Goal: Contribute content

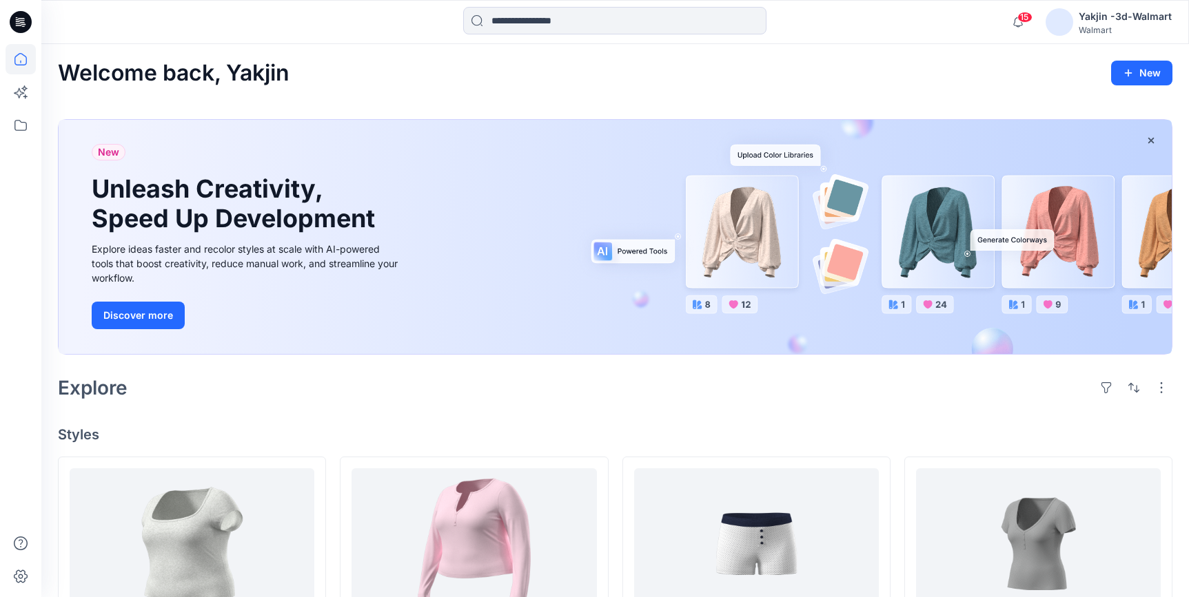
scroll to position [125, 0]
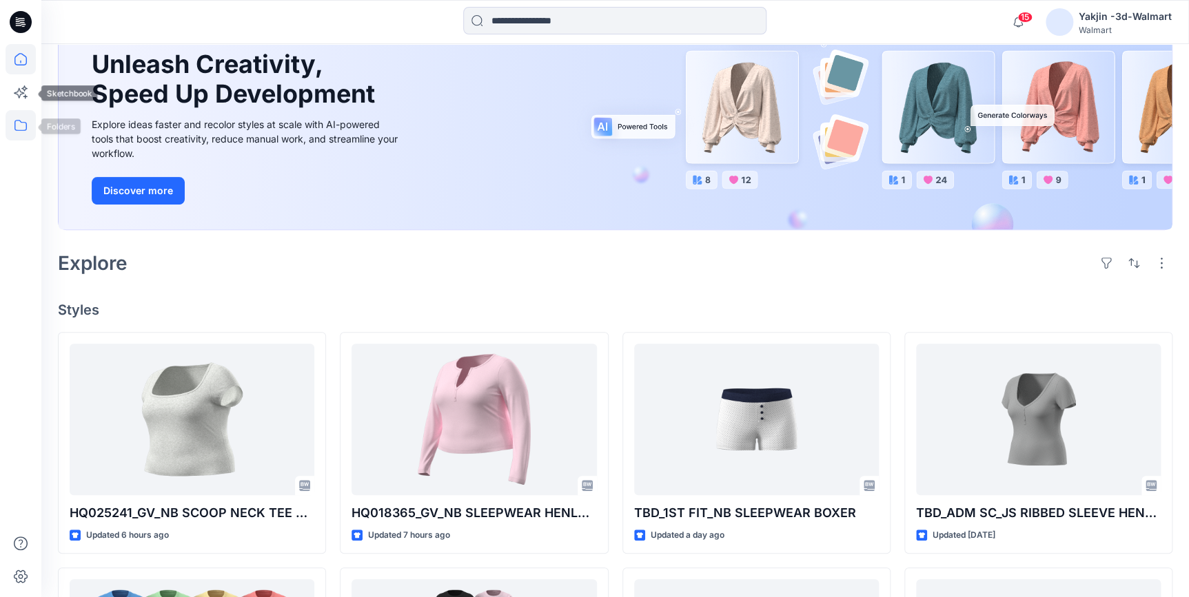
click at [25, 123] on icon at bounding box center [20, 125] width 12 height 11
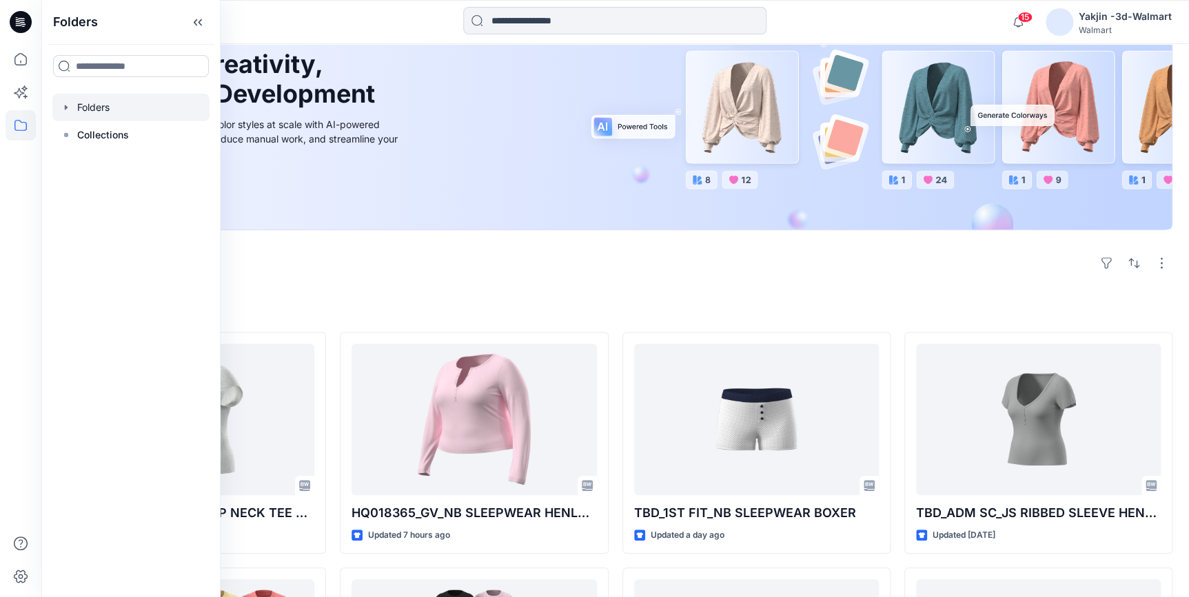
click at [92, 107] on div at bounding box center [130, 108] width 157 height 28
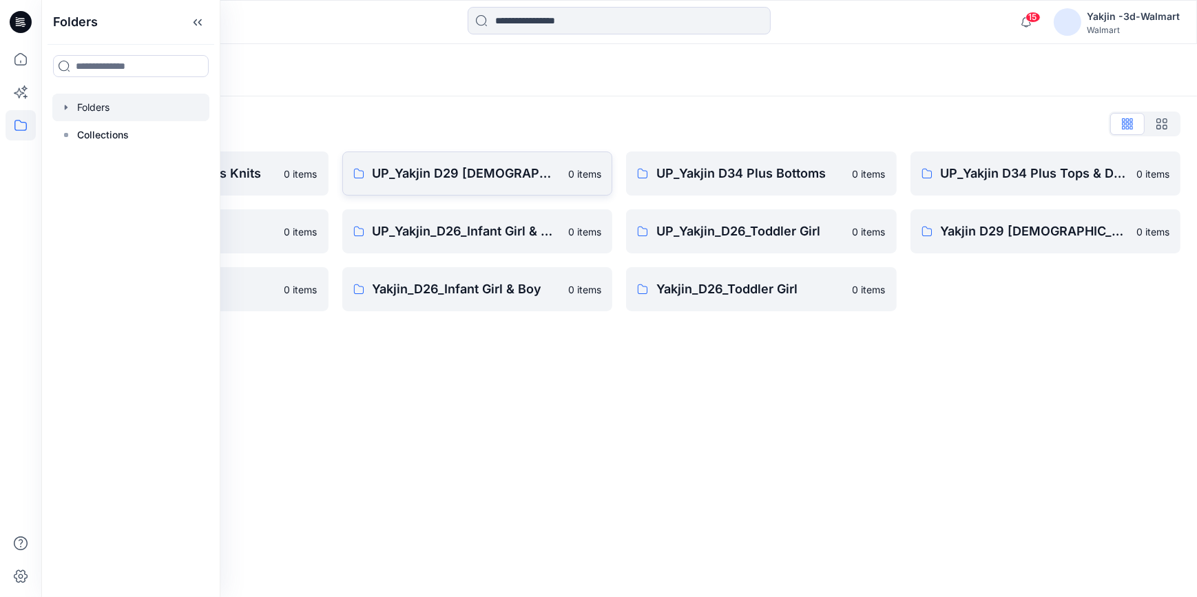
click at [484, 178] on p "UP_Yakjin D29 [DEMOGRAPHIC_DATA] Sleep" at bounding box center [467, 173] width 188 height 19
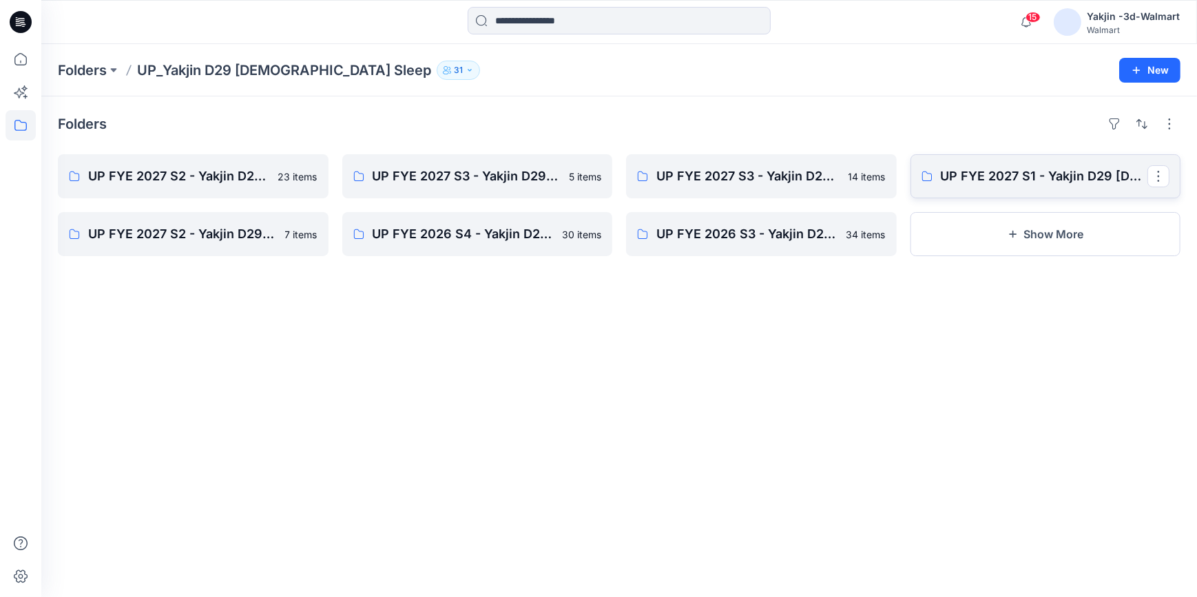
click at [971, 186] on link "UP FYE 2027 S1 - Yakjin D29 Ladies Sleepwear" at bounding box center [1046, 176] width 271 height 44
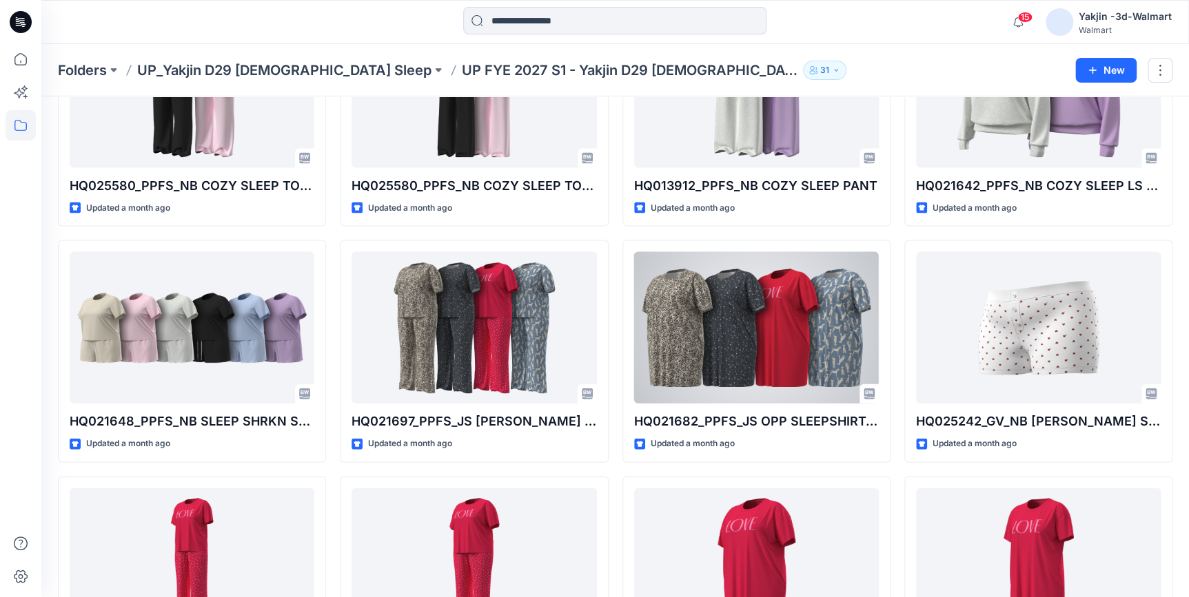
scroll to position [1142, 0]
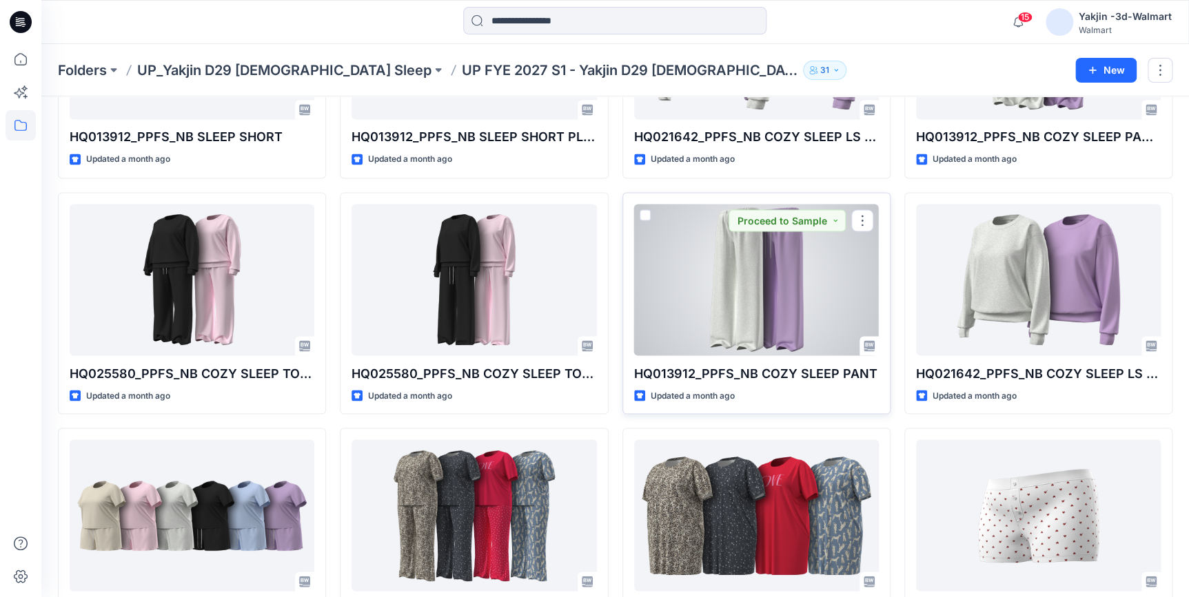
click at [705, 316] on div at bounding box center [756, 280] width 245 height 152
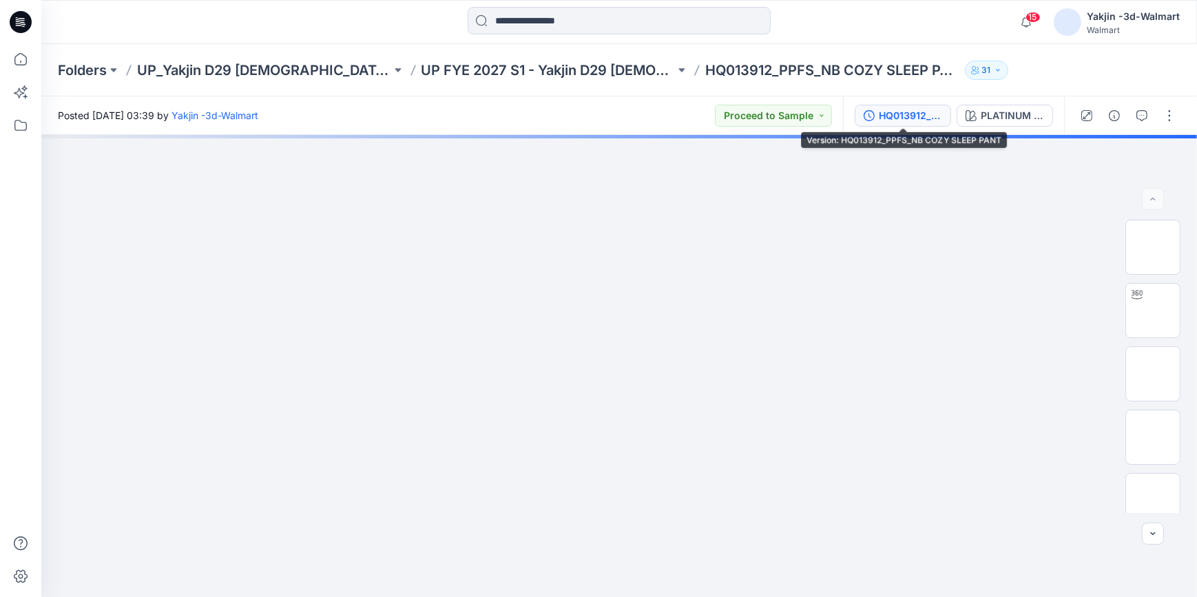
click at [901, 121] on div "HQ013912_PPFS_NB COZY SLEEP PANT" at bounding box center [910, 115] width 63 height 15
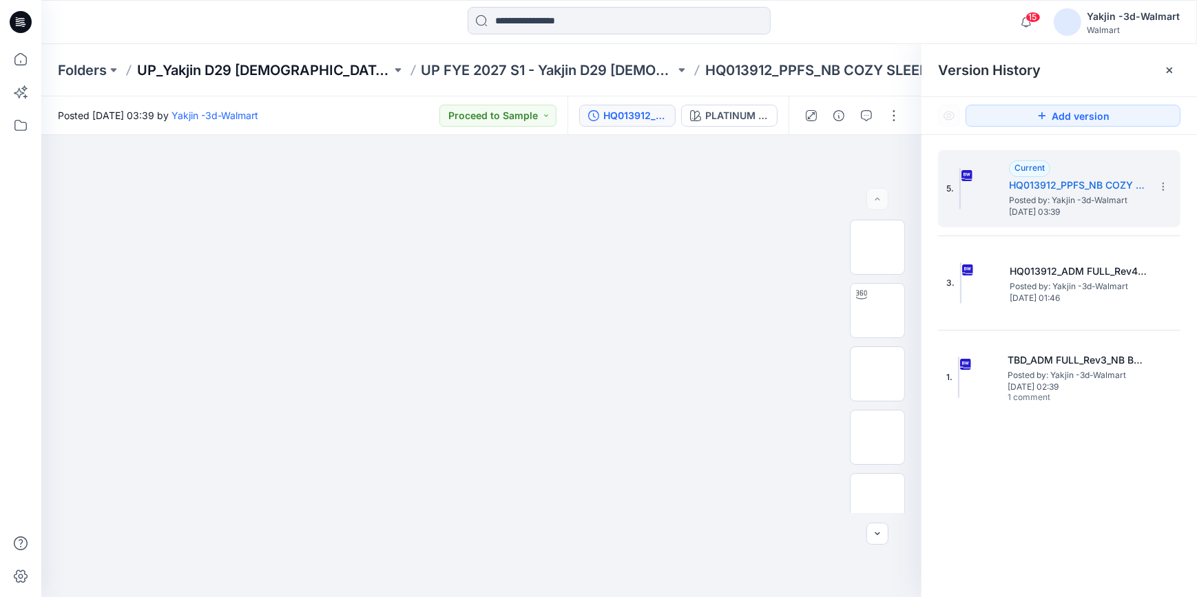
click at [270, 71] on p "UP_Yakjin D29 [DEMOGRAPHIC_DATA] Sleep" at bounding box center [264, 70] width 254 height 19
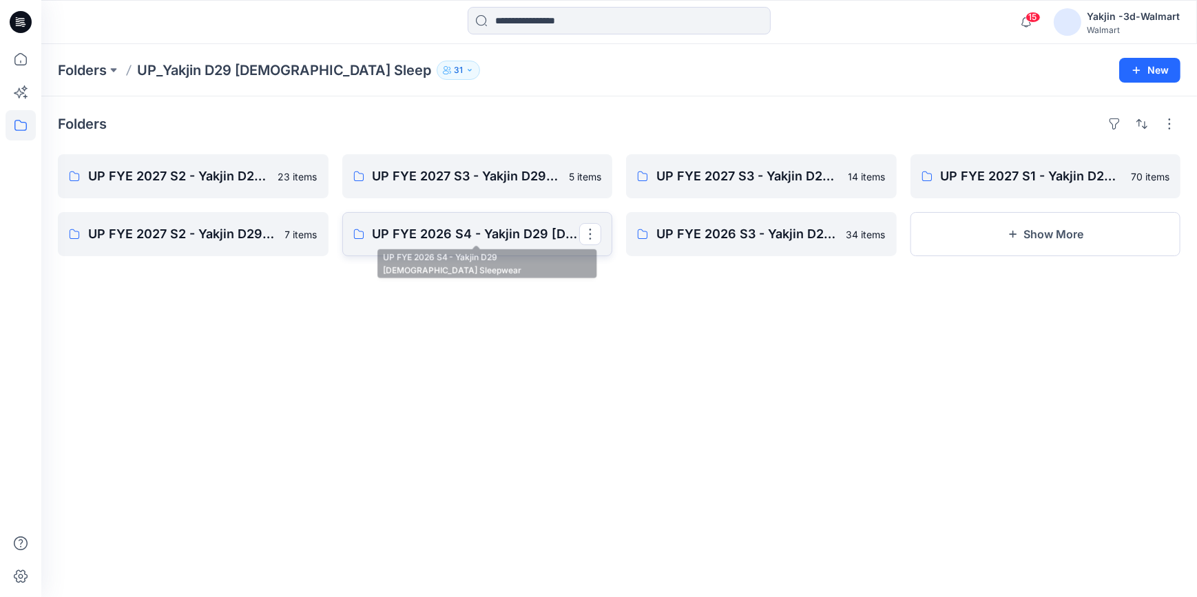
click at [497, 232] on p "UP FYE 2026 S4 - Yakjin D29 Ladies Sleepwear" at bounding box center [476, 234] width 207 height 19
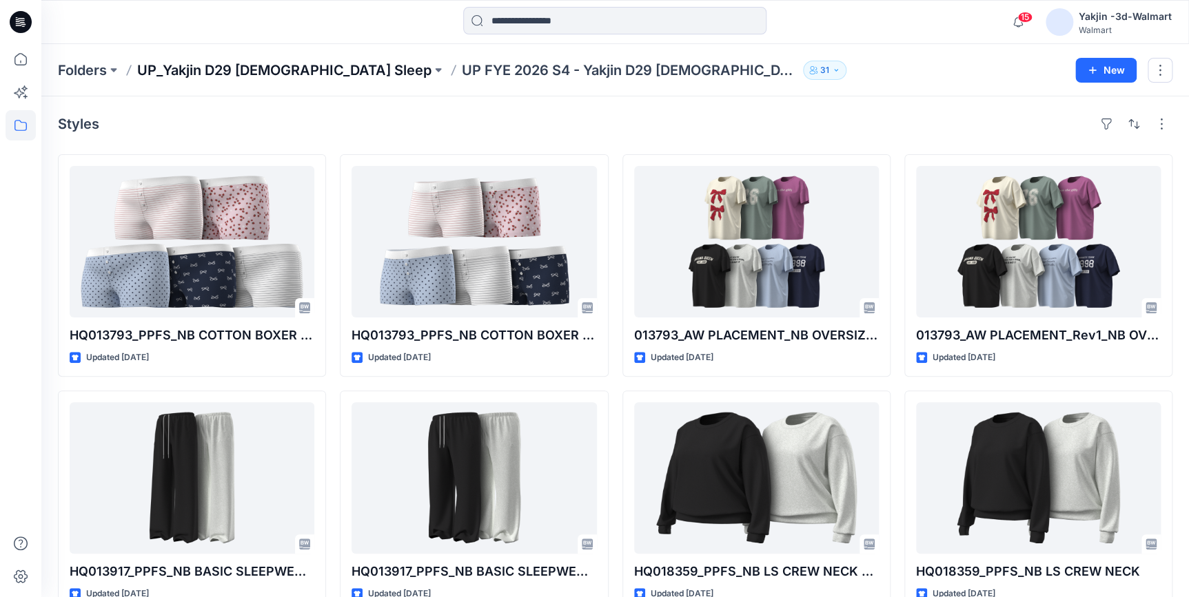
click at [267, 63] on p "UP_Yakjin D29 [DEMOGRAPHIC_DATA] Sleep" at bounding box center [284, 70] width 294 height 19
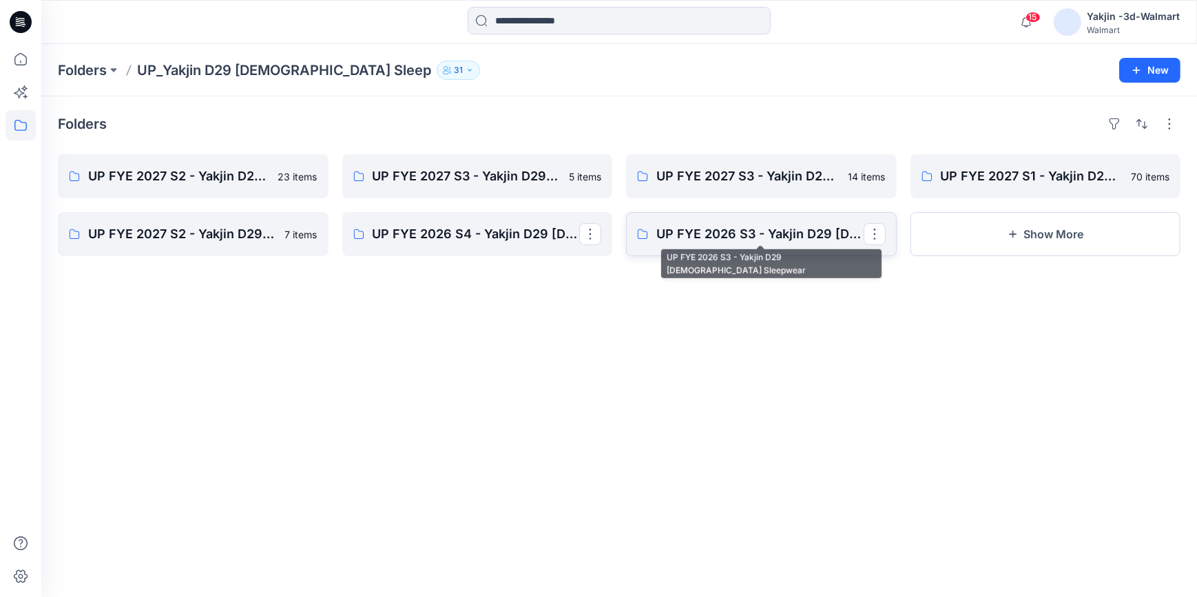
click at [723, 238] on p "UP FYE 2026 S3 - Yakjin D29 [DEMOGRAPHIC_DATA] Sleepwear" at bounding box center [760, 234] width 207 height 19
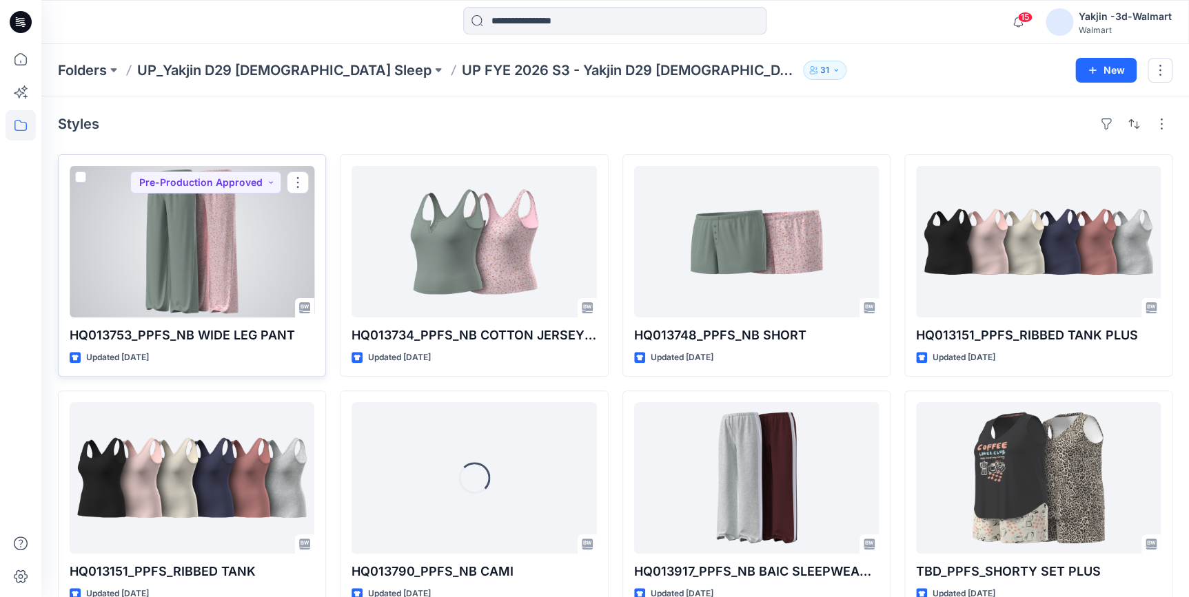
click at [225, 262] on div at bounding box center [192, 242] width 245 height 152
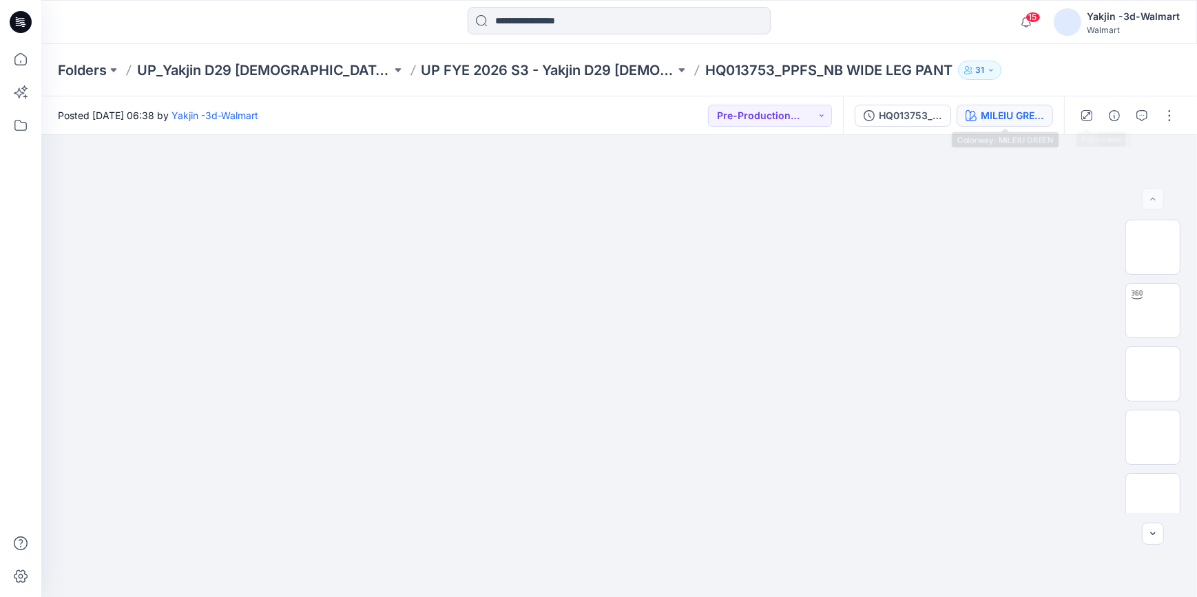
click at [1009, 124] on button "MILEIU GREEN" at bounding box center [1005, 116] width 96 height 22
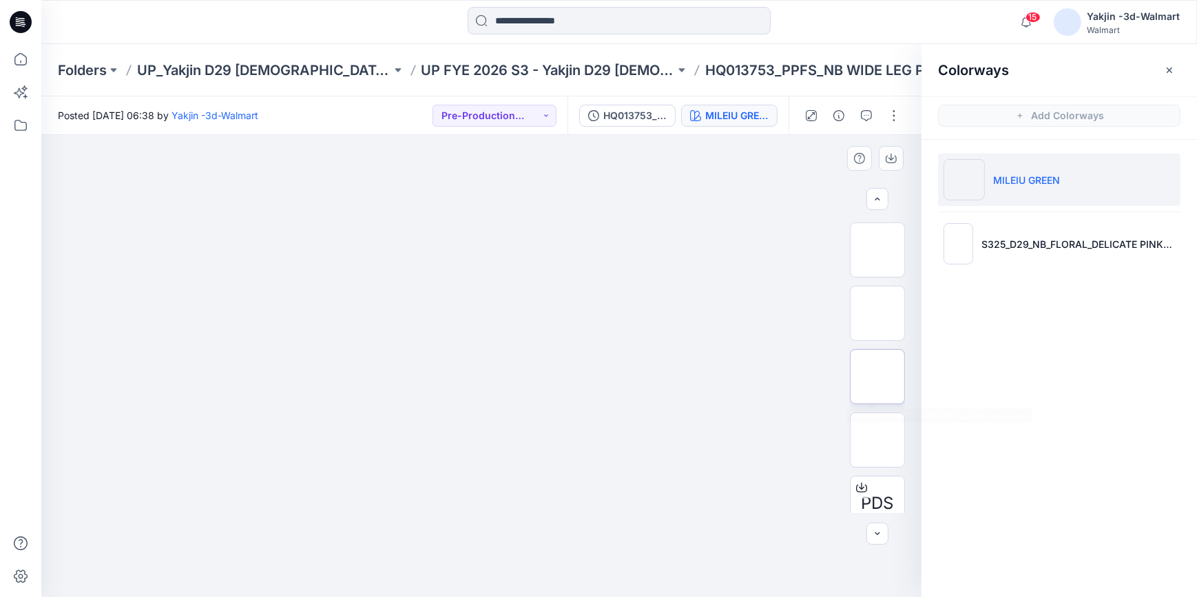
scroll to position [125, 0]
click at [1159, 72] on button "button" at bounding box center [1170, 70] width 22 height 22
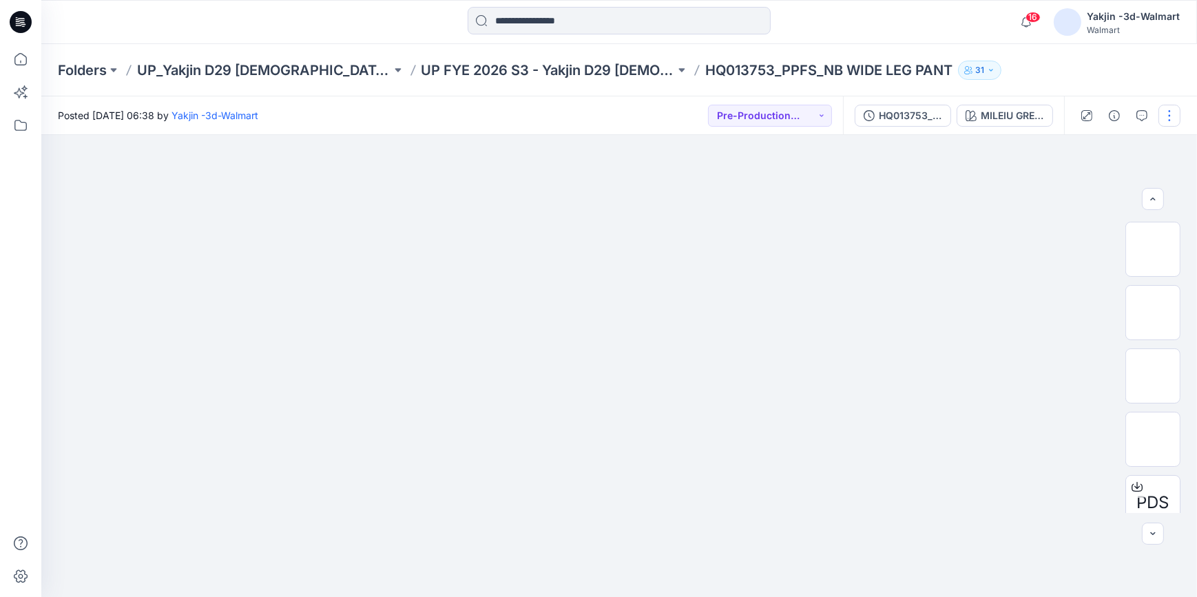
click at [1175, 114] on button "button" at bounding box center [1170, 116] width 22 height 22
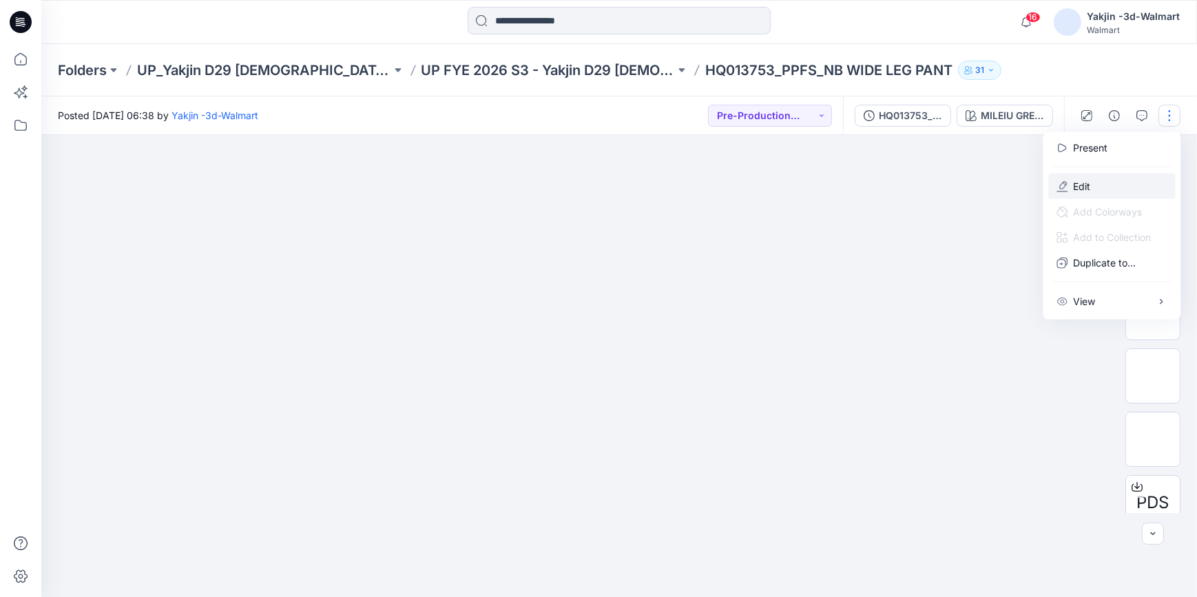
drag, startPoint x: 1107, startPoint y: 186, endPoint x: 1093, endPoint y: 185, distance: 13.2
click at [1107, 186] on button "Edit" at bounding box center [1112, 186] width 127 height 25
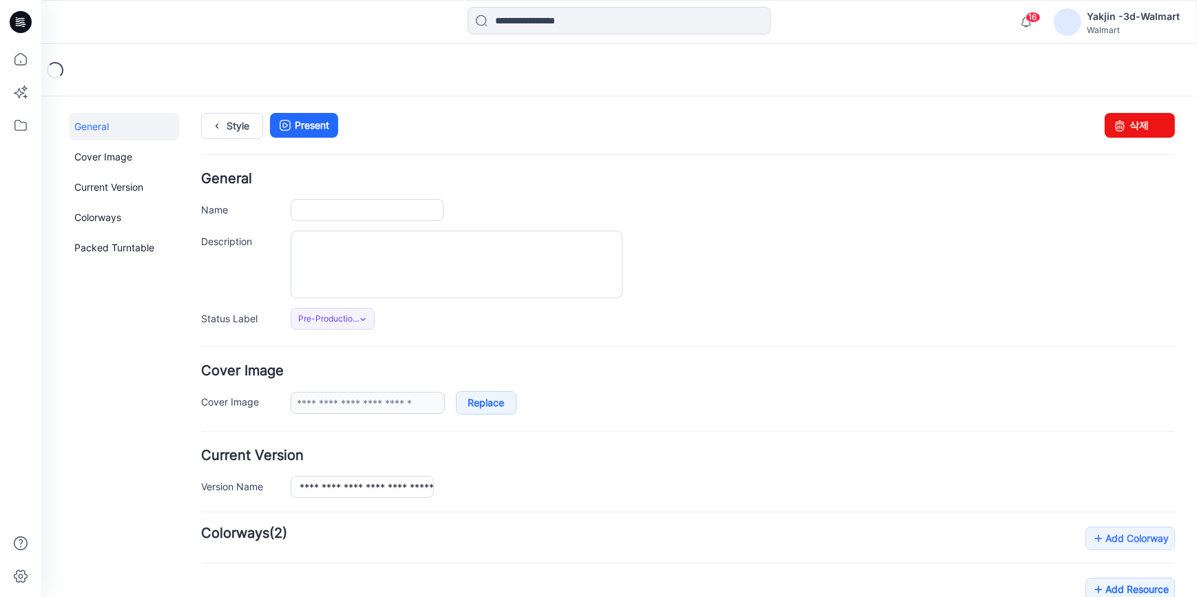
type input "**********"
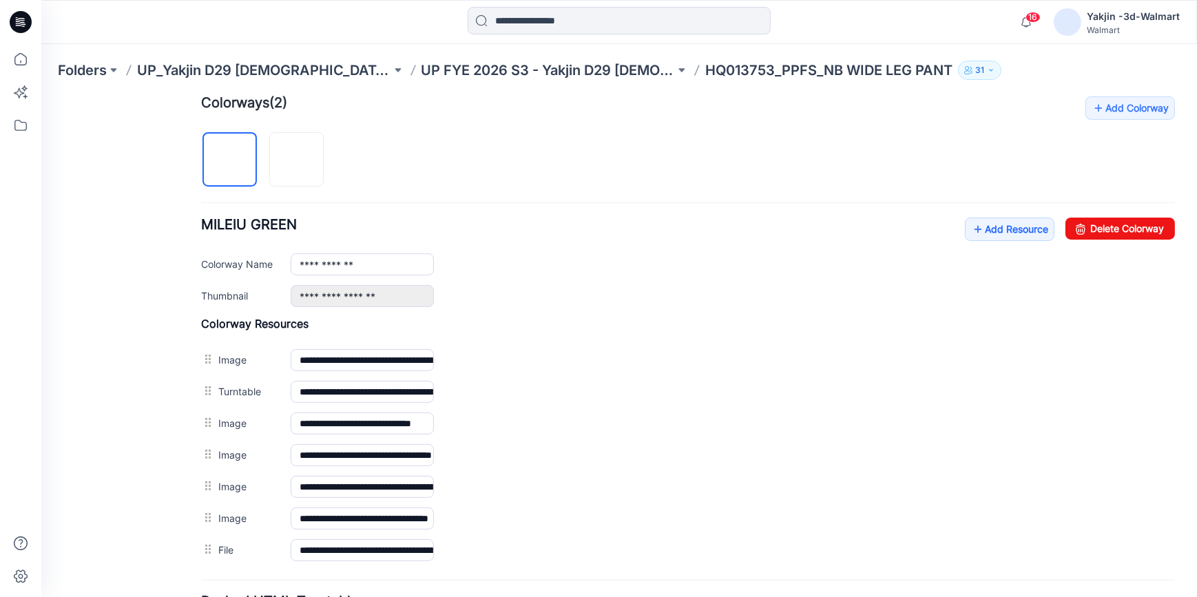
scroll to position [418, 0]
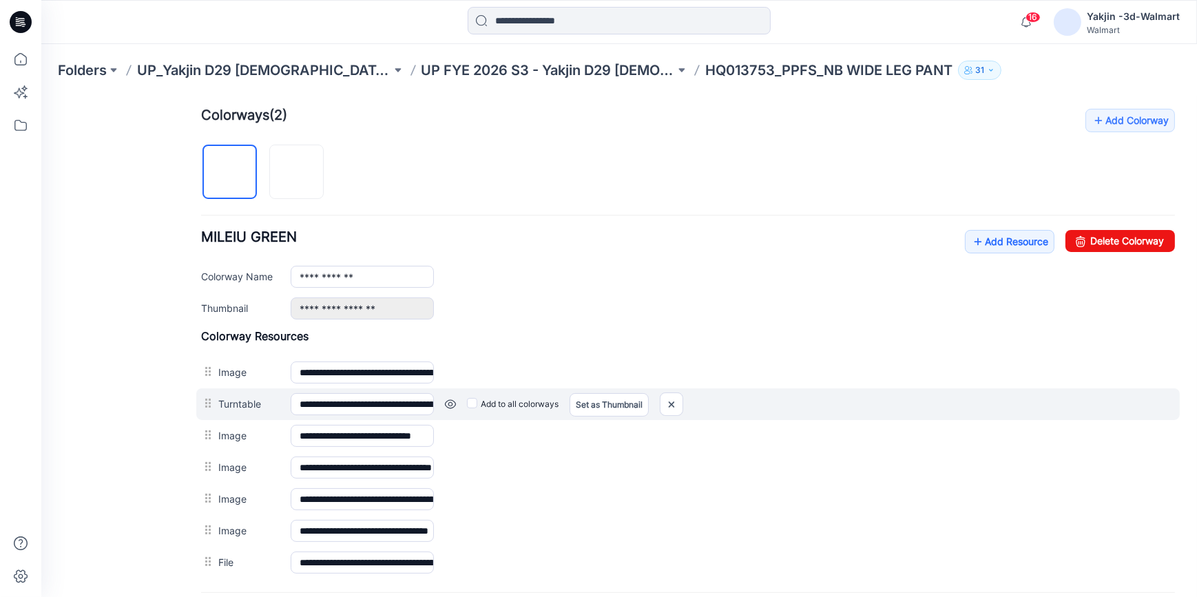
drag, startPoint x: 648, startPoint y: 155, endPoint x: 646, endPoint y: 412, distance: 257.0
click at [648, 155] on div "**********" at bounding box center [688, 343] width 974 height 470
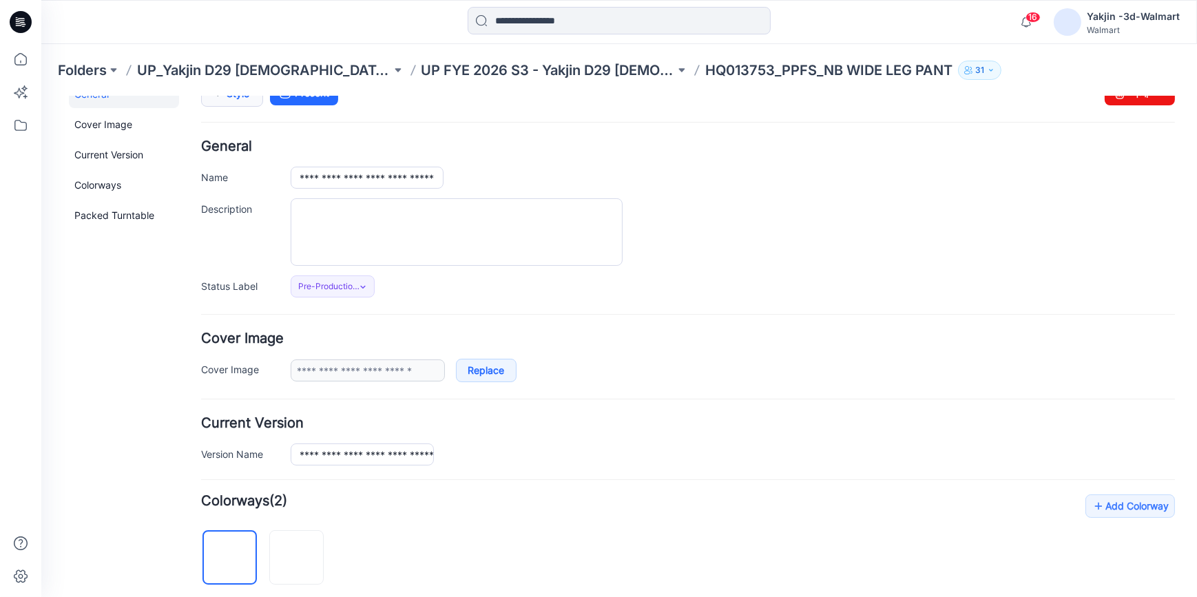
scroll to position [0, 0]
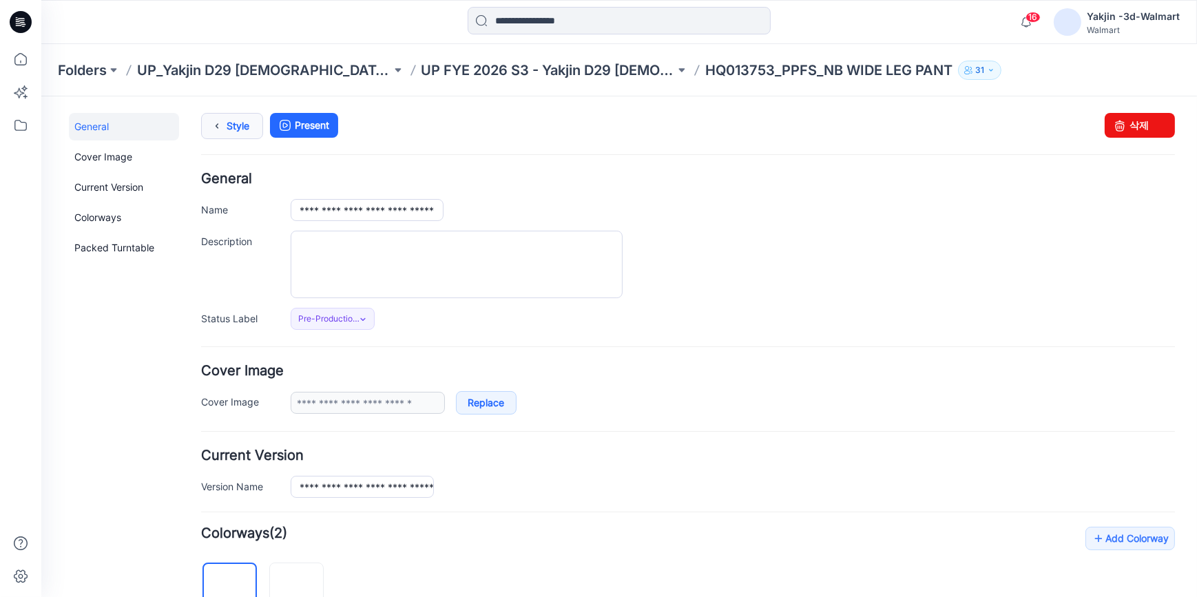
click at [243, 122] on link "Style" at bounding box center [232, 125] width 62 height 26
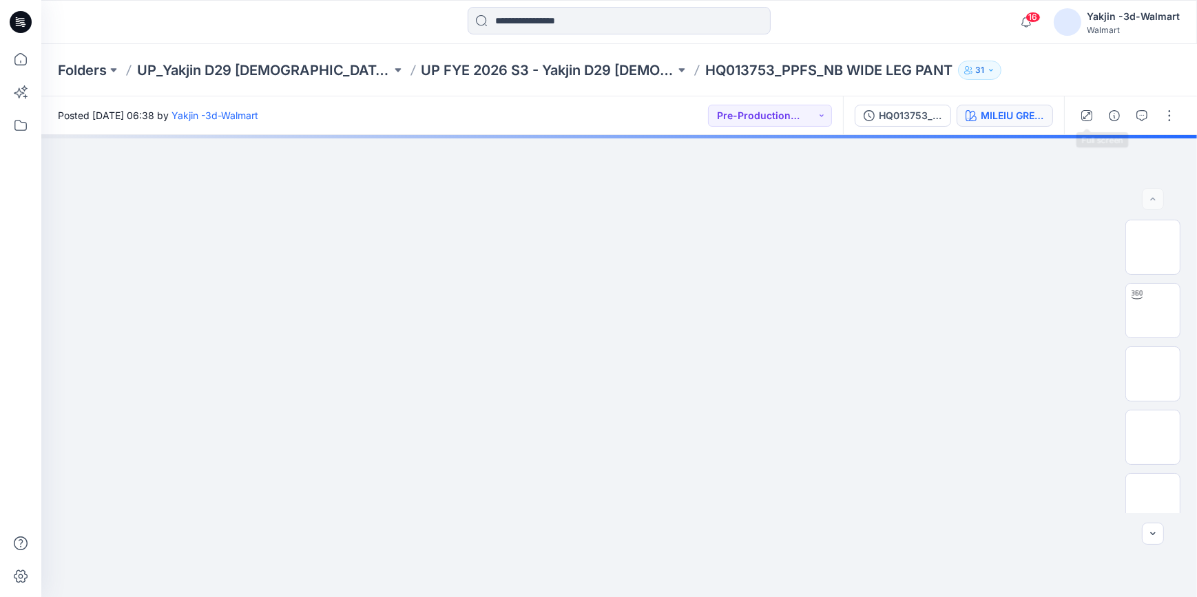
click at [1007, 108] on div "MILEIU GREEN" at bounding box center [1012, 115] width 63 height 15
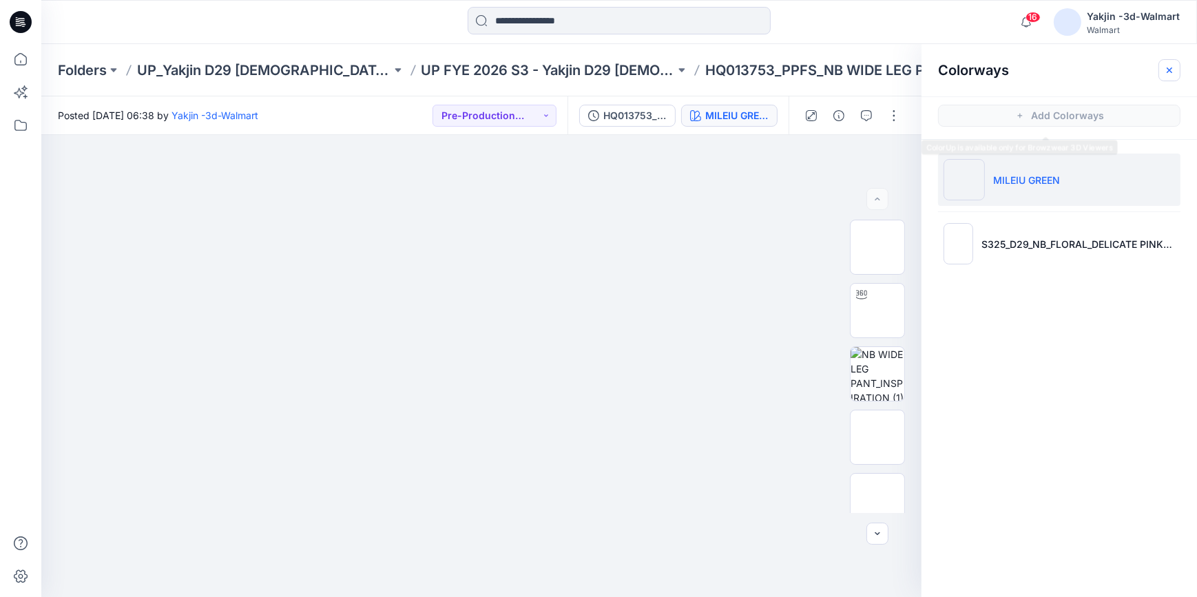
click at [1169, 72] on icon "button" at bounding box center [1169, 70] width 11 height 11
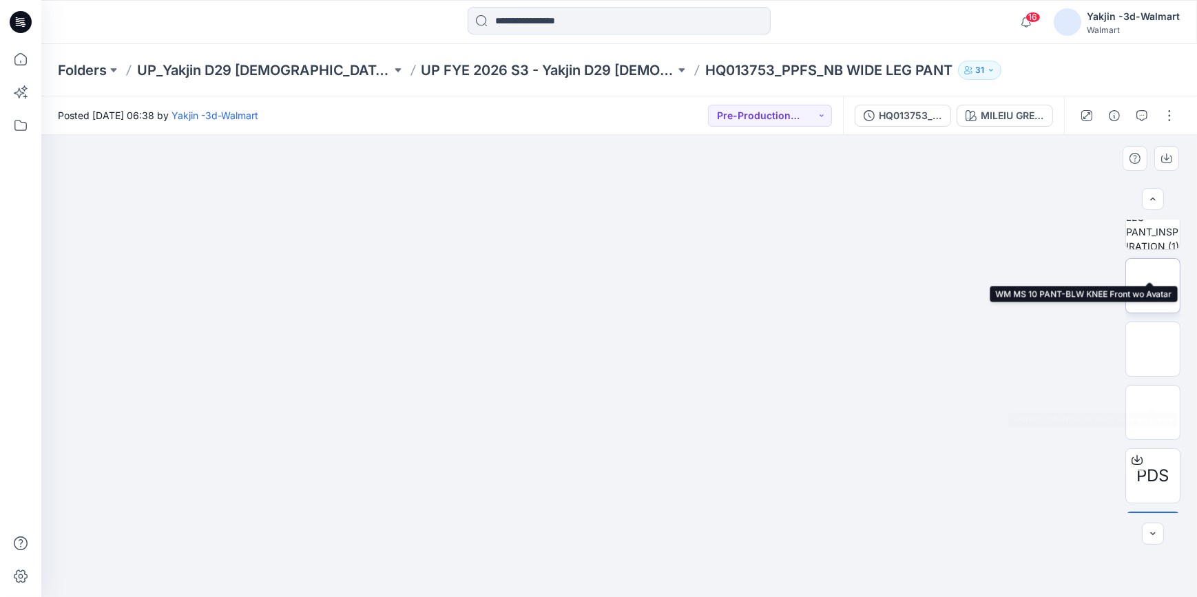
scroll to position [205, 0]
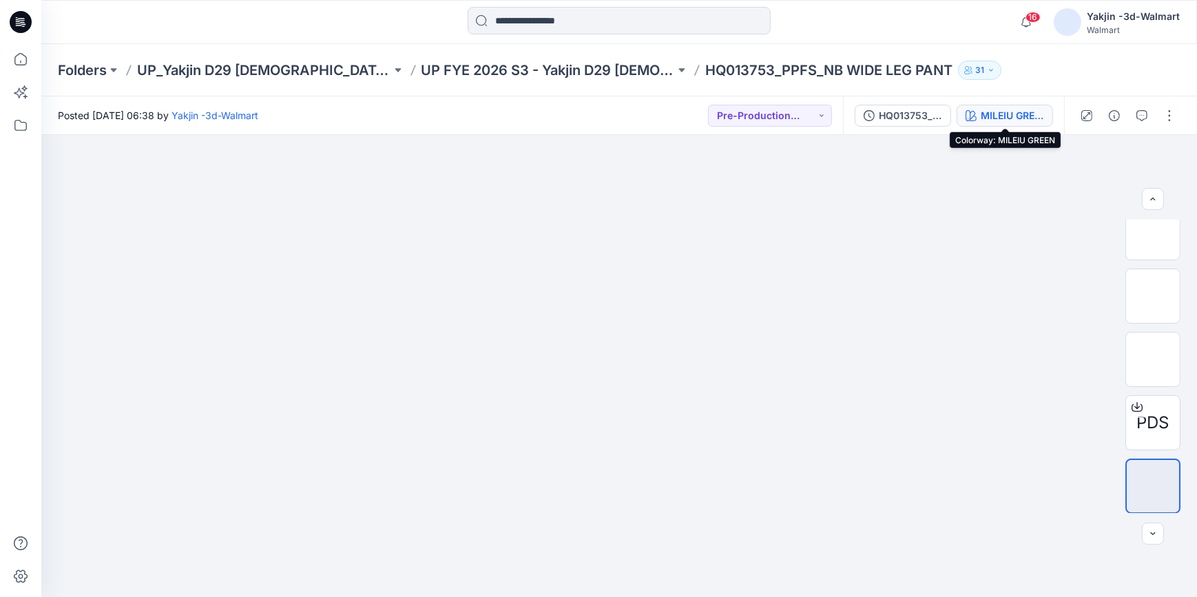
click at [1005, 112] on div "MILEIU GREEN" at bounding box center [1012, 115] width 63 height 15
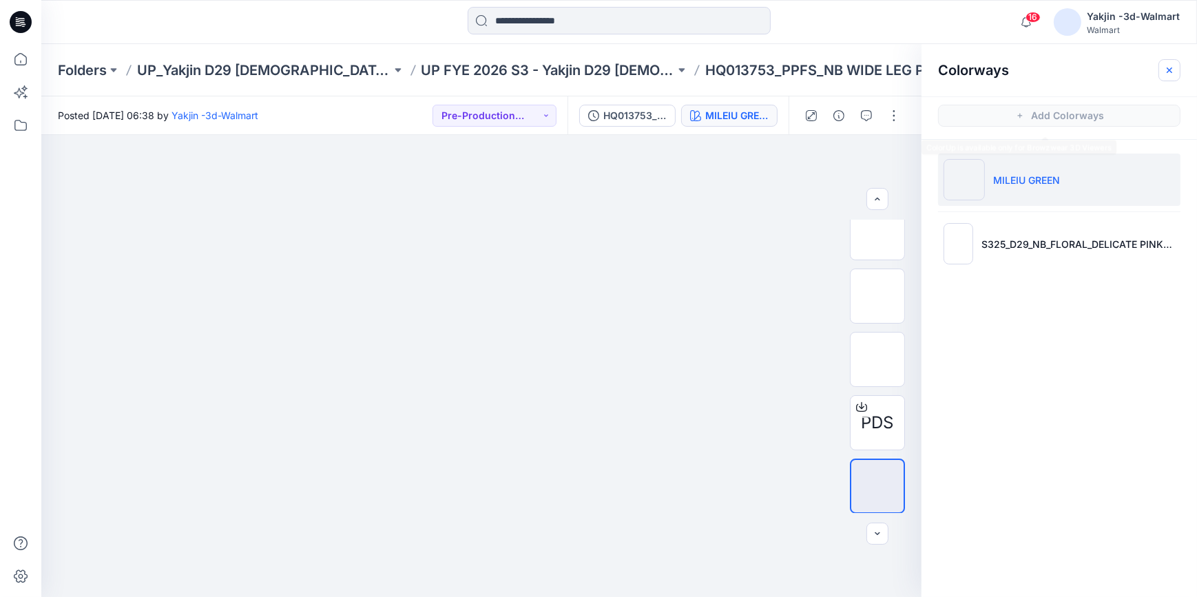
click at [1164, 73] on button "button" at bounding box center [1170, 70] width 22 height 22
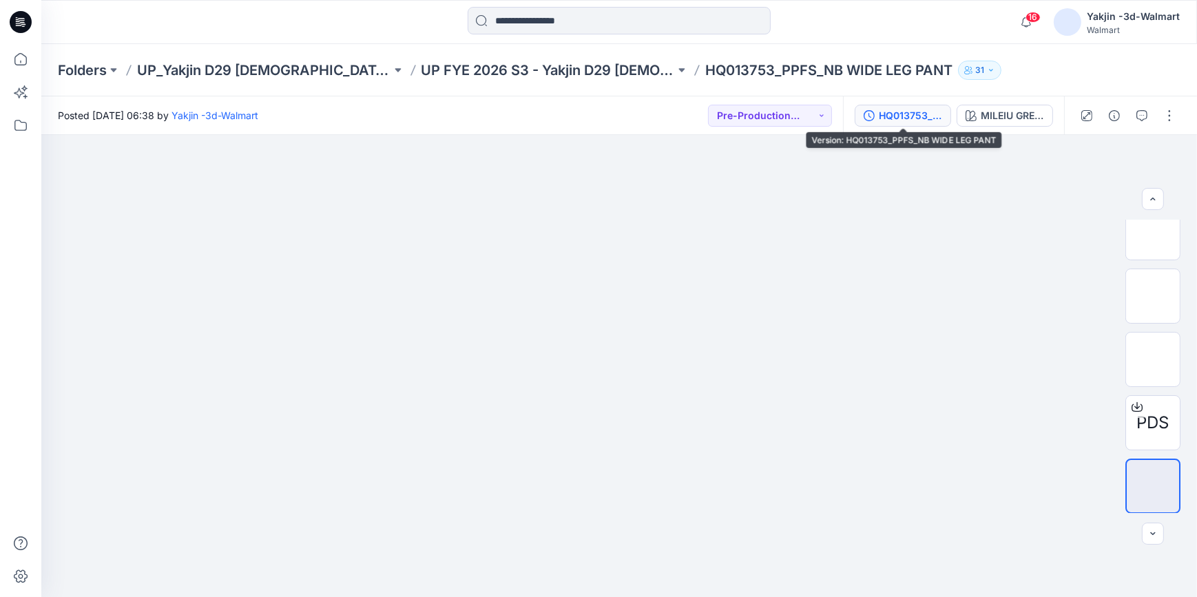
click at [936, 122] on div "HQ013753_PPFS_NB WIDE LEG PANT" at bounding box center [910, 115] width 63 height 15
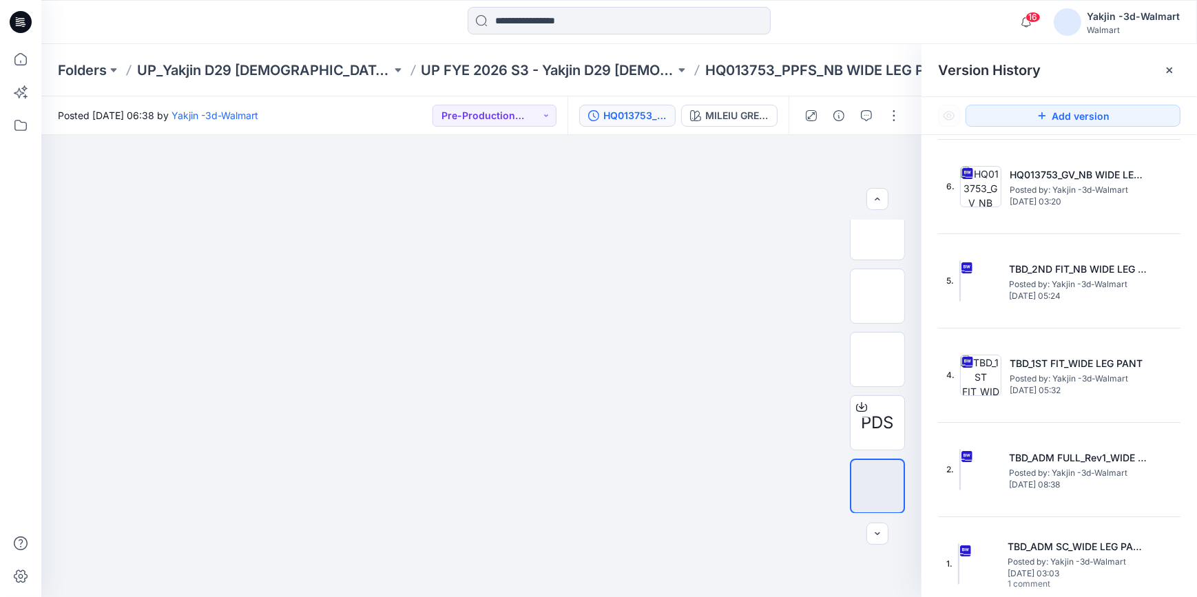
scroll to position [0, 0]
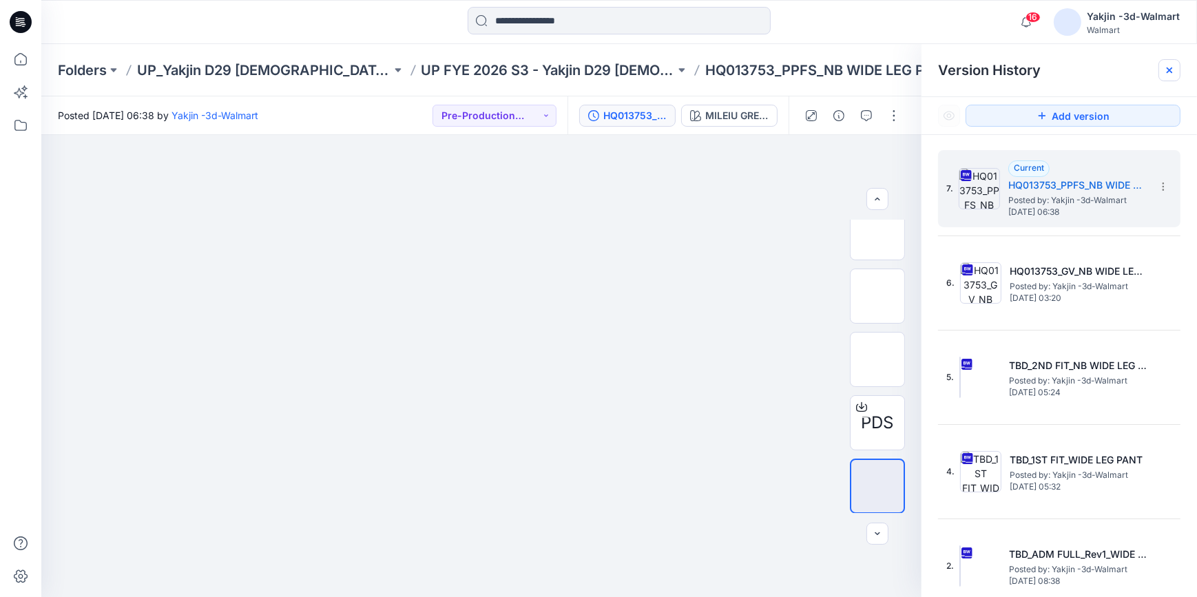
click at [1167, 73] on icon at bounding box center [1169, 70] width 11 height 11
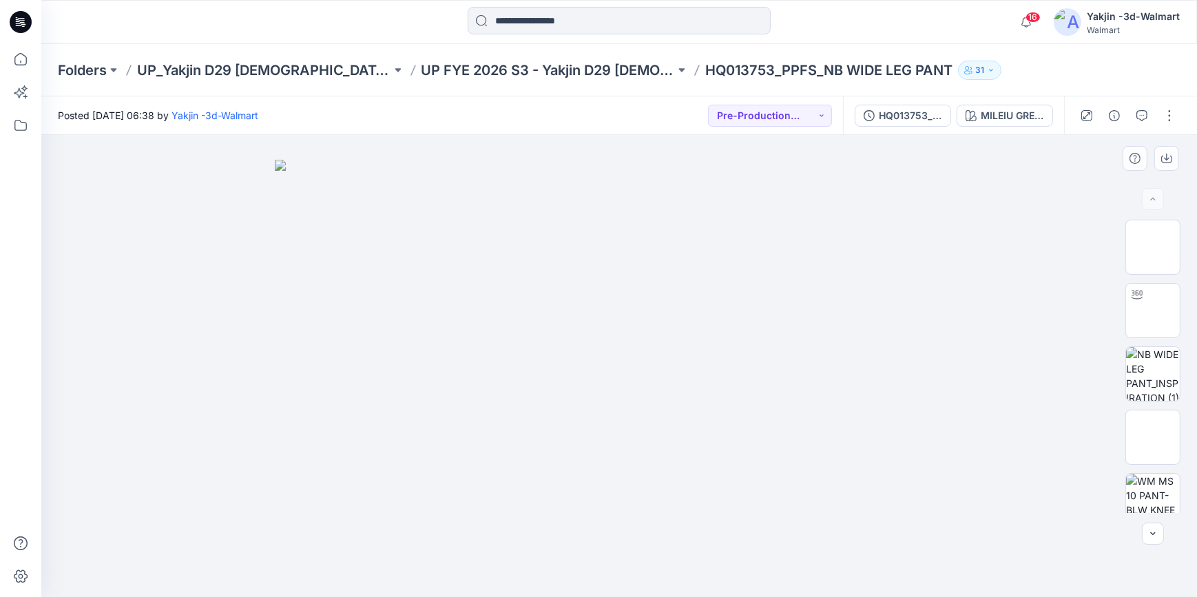
click at [1038, 239] on div at bounding box center [619, 366] width 1156 height 462
click at [1020, 201] on div at bounding box center [619, 366] width 1156 height 462
click at [1173, 126] on div at bounding box center [1128, 115] width 127 height 39
click at [1164, 114] on button "button" at bounding box center [1170, 116] width 22 height 22
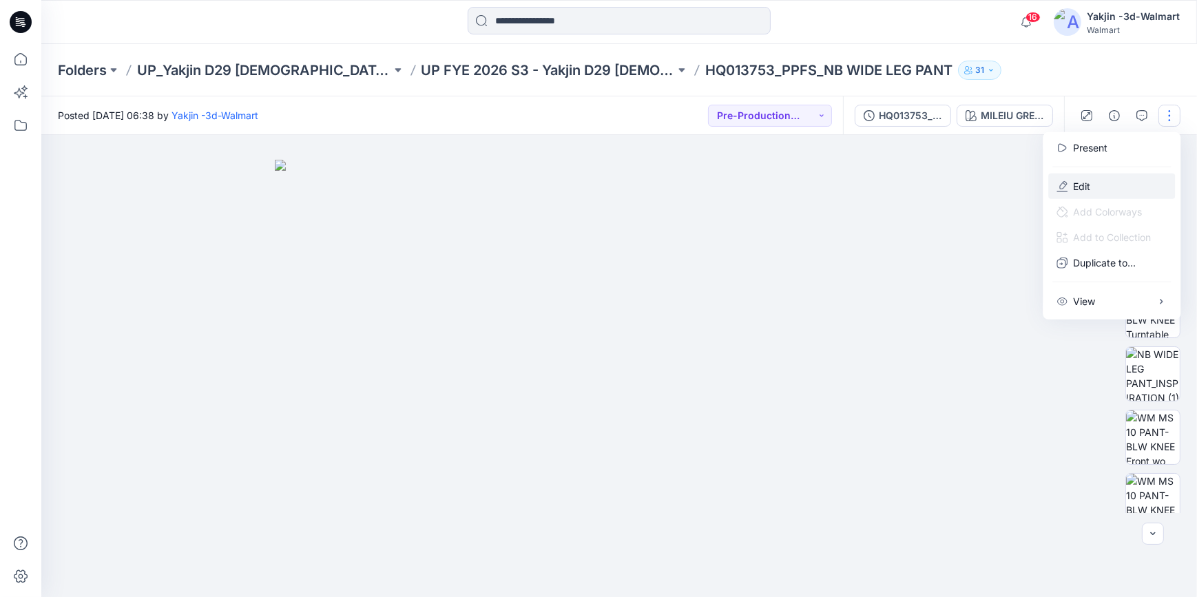
click at [1101, 183] on button "Edit" at bounding box center [1112, 186] width 127 height 25
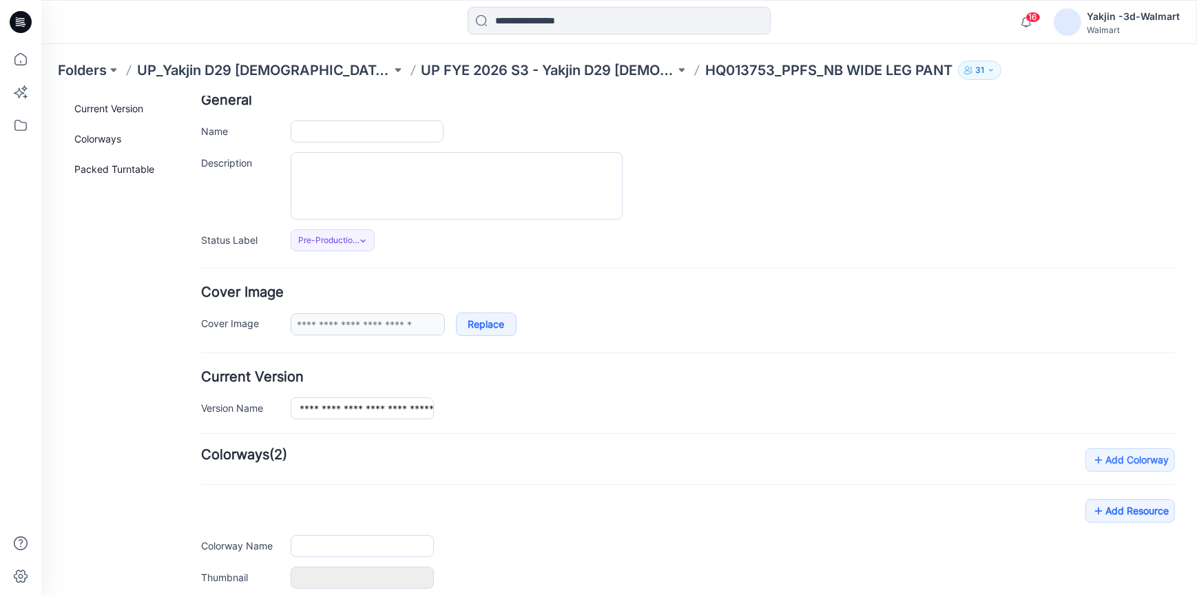
type input "**********"
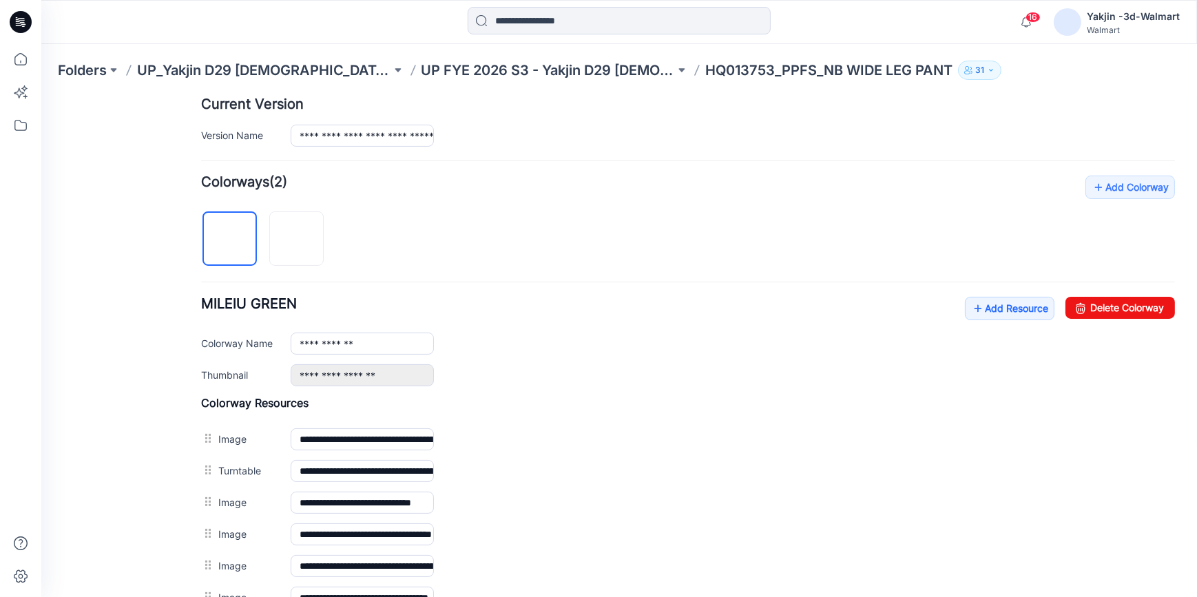
scroll to position [539, 0]
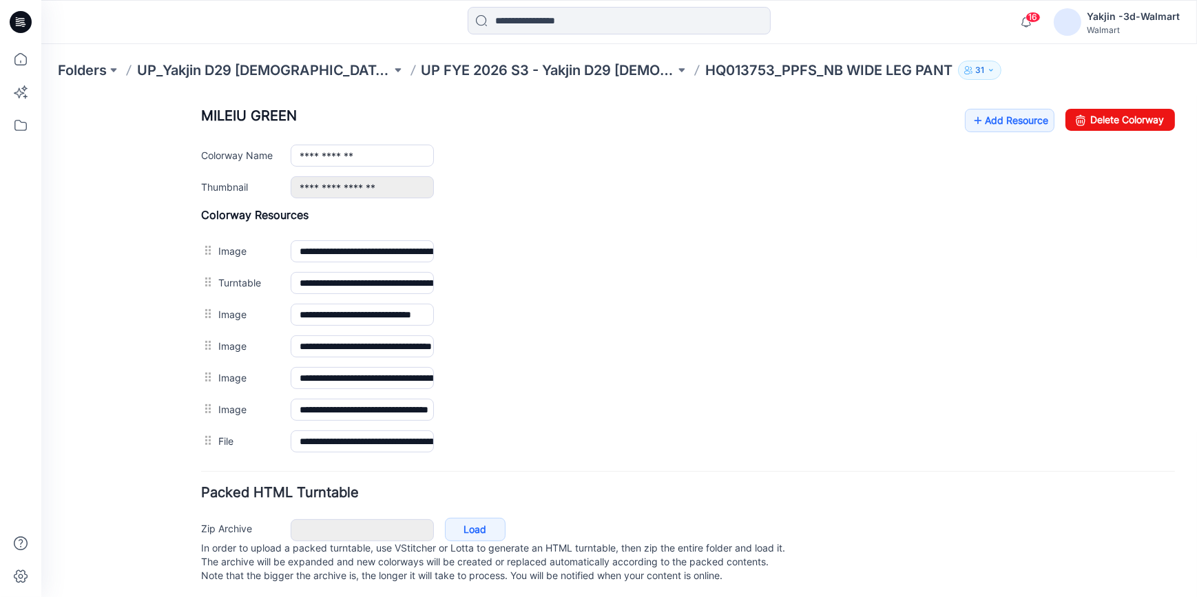
click at [817, 501] on div "Packed HTML Turntable Zip Archive Cancel Load In order to upload a packed turnt…" at bounding box center [688, 536] width 974 height 101
